Goal: Obtain resource: Download file/media

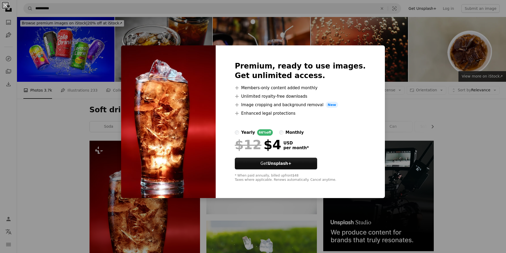
scroll to position [133, 0]
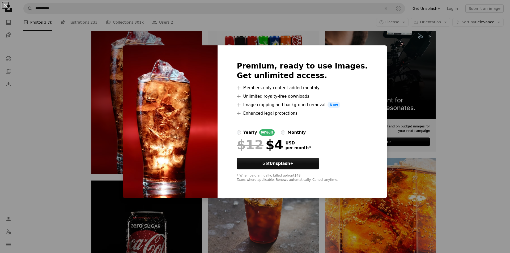
click at [466, 104] on div "An X shape Premium, ready to use images. Get unlimited access. A plus sign Memb…" at bounding box center [255, 126] width 510 height 253
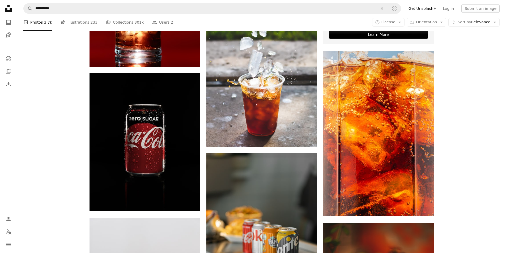
scroll to position [239, 0]
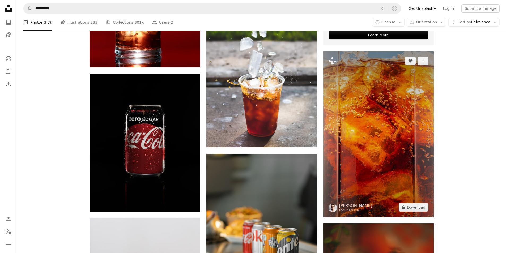
click at [420, 114] on img at bounding box center [378, 134] width 111 height 166
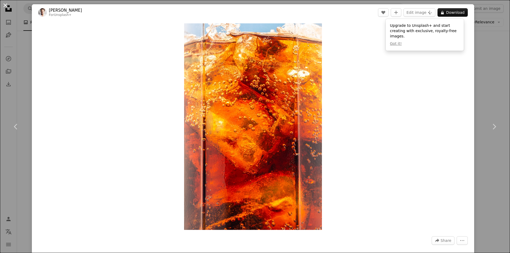
click at [7, 7] on button "An X shape" at bounding box center [5, 5] width 6 height 6
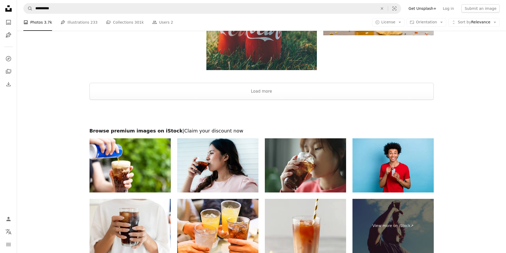
scroll to position [1177, 0]
